Goal: Book appointment/travel/reservation

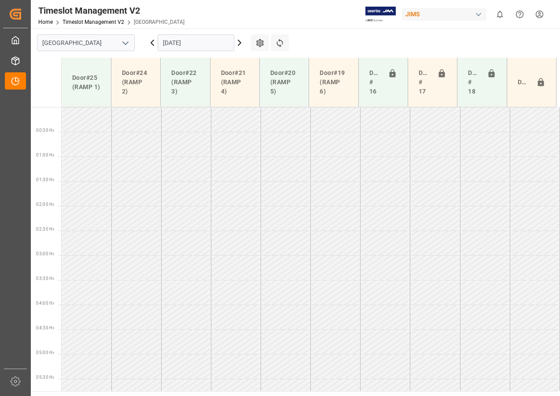
scroll to position [286, 0]
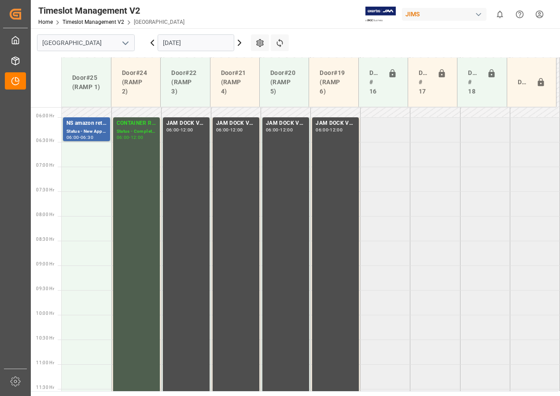
click at [189, 41] on input "[DATE]" at bounding box center [196, 42] width 77 height 17
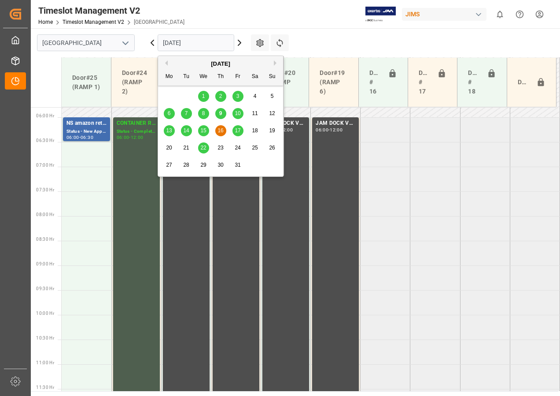
click at [201, 129] on span "15" at bounding box center [203, 130] width 6 height 6
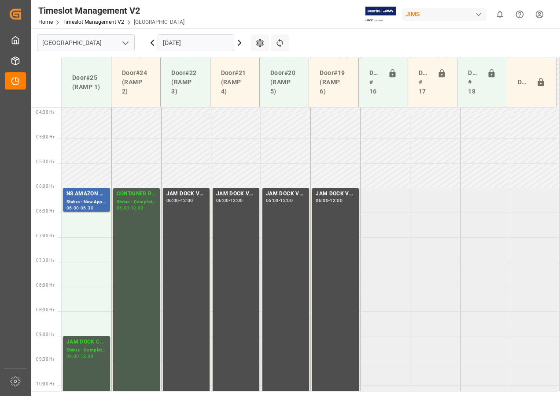
scroll to position [236, 0]
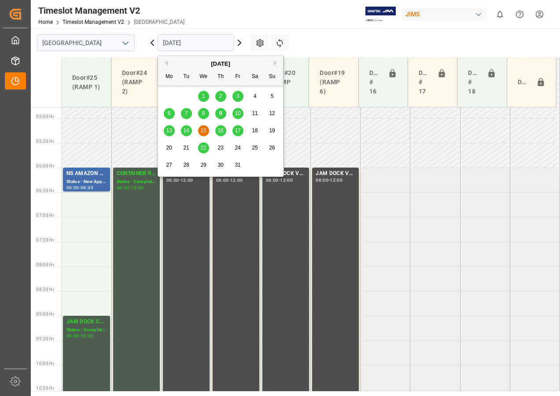
click at [179, 44] on input "[DATE]" at bounding box center [196, 42] width 77 height 17
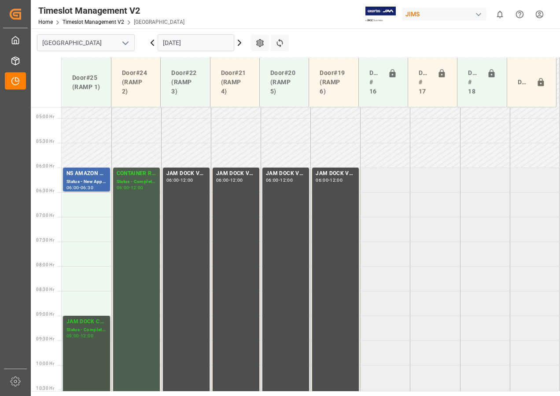
click at [84, 322] on div "JAM DOCK CONTROL" at bounding box center [87, 321] width 40 height 9
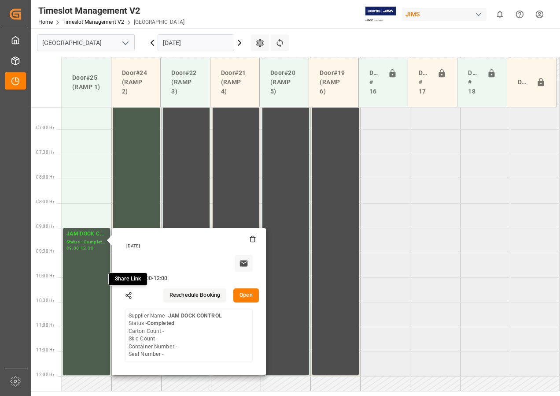
scroll to position [324, 0]
click at [246, 292] on button "Open" at bounding box center [246, 295] width 26 height 14
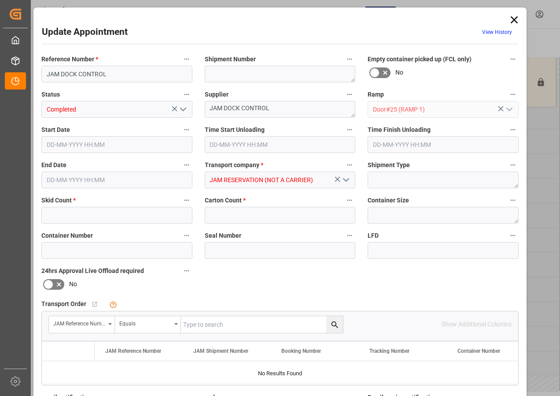
type input "0"
type input "[DATE] 09:00"
type input "[DATE] 12:00"
type input "[DATE] 13:06"
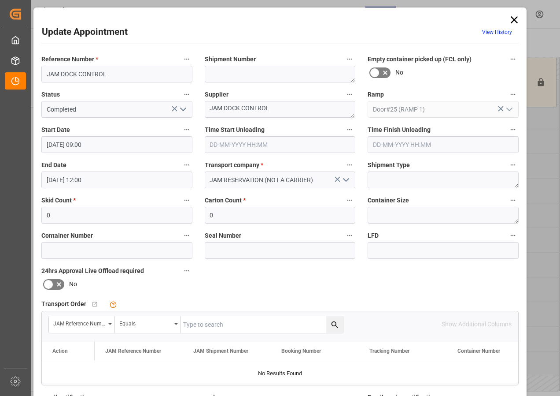
click at [51, 142] on input "[DATE] 09:00" at bounding box center [116, 144] width 151 height 17
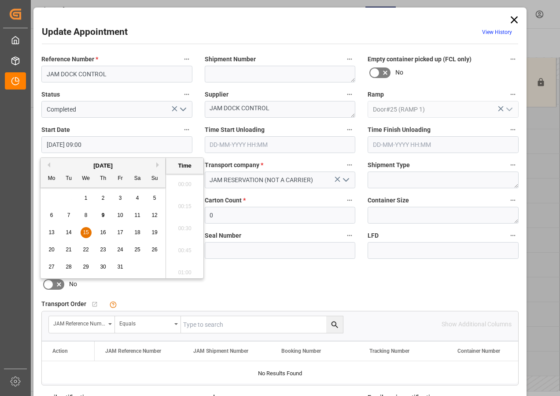
scroll to position [752, 0]
click at [86, 233] on span "15" at bounding box center [86, 232] width 6 height 6
click at [182, 225] on li "10:00" at bounding box center [184, 225] width 37 height 22
type input "[DATE] 10:00"
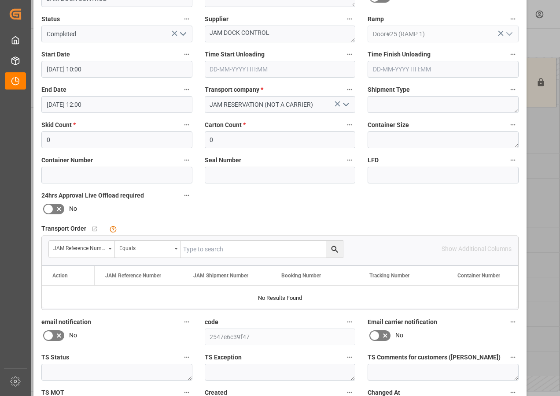
scroll to position [140, 0]
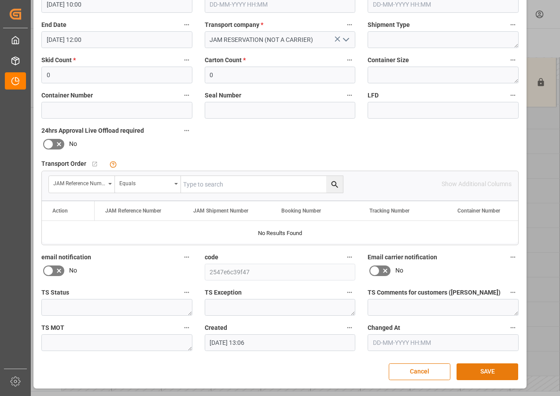
click at [469, 367] on button "SAVE" at bounding box center [488, 371] width 62 height 17
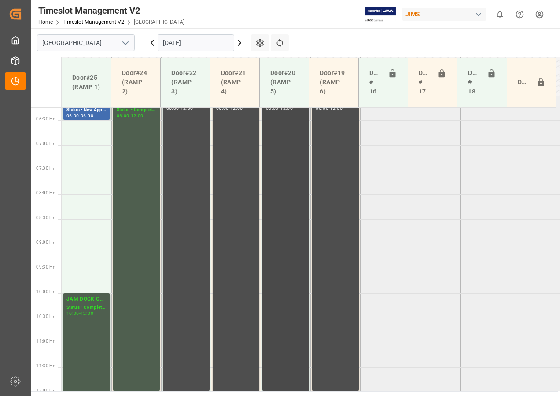
scroll to position [258, 0]
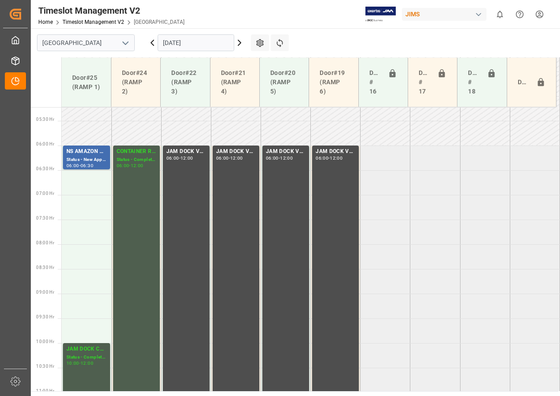
click at [181, 41] on input "[DATE]" at bounding box center [196, 42] width 77 height 17
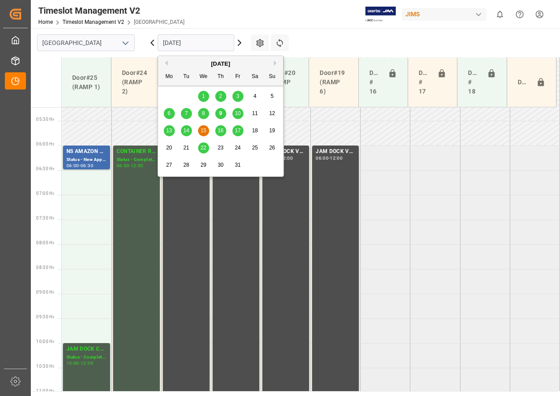
click at [184, 133] on span "14" at bounding box center [186, 130] width 6 height 6
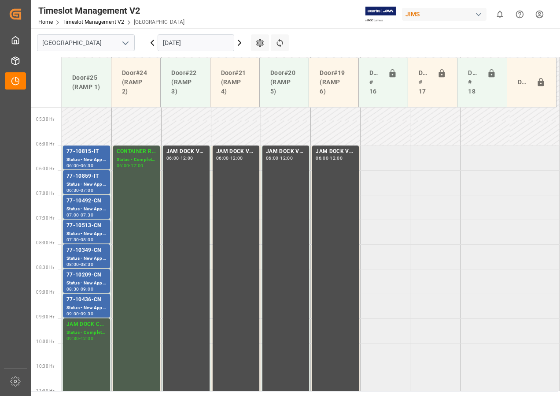
click at [194, 46] on input "[DATE]" at bounding box center [196, 42] width 77 height 17
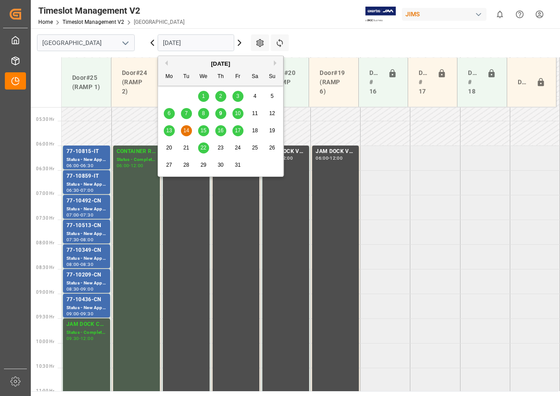
click at [239, 130] on span "17" at bounding box center [238, 130] width 6 height 6
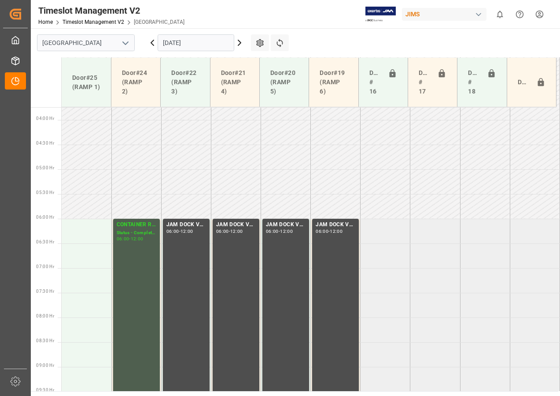
scroll to position [132, 0]
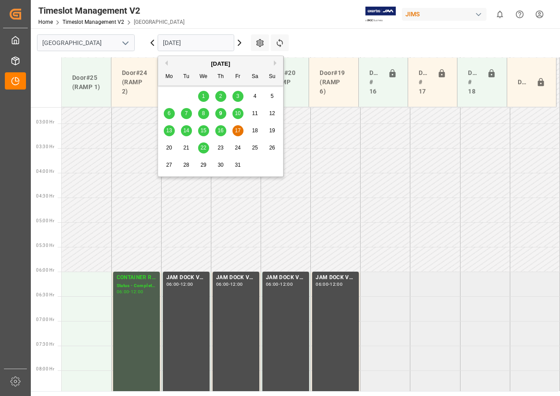
click at [197, 39] on input "[DATE]" at bounding box center [196, 42] width 77 height 17
click at [222, 133] on span "16" at bounding box center [221, 130] width 6 height 6
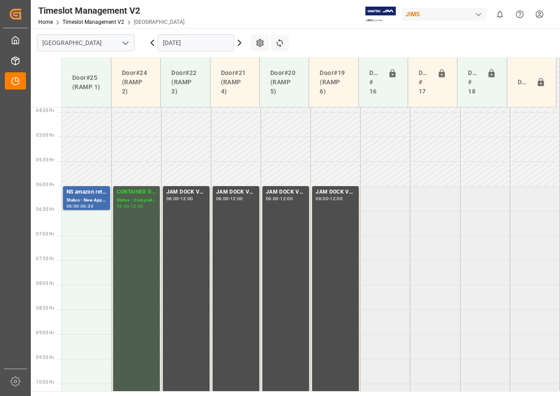
scroll to position [214, 0]
